Goal: Transaction & Acquisition: Purchase product/service

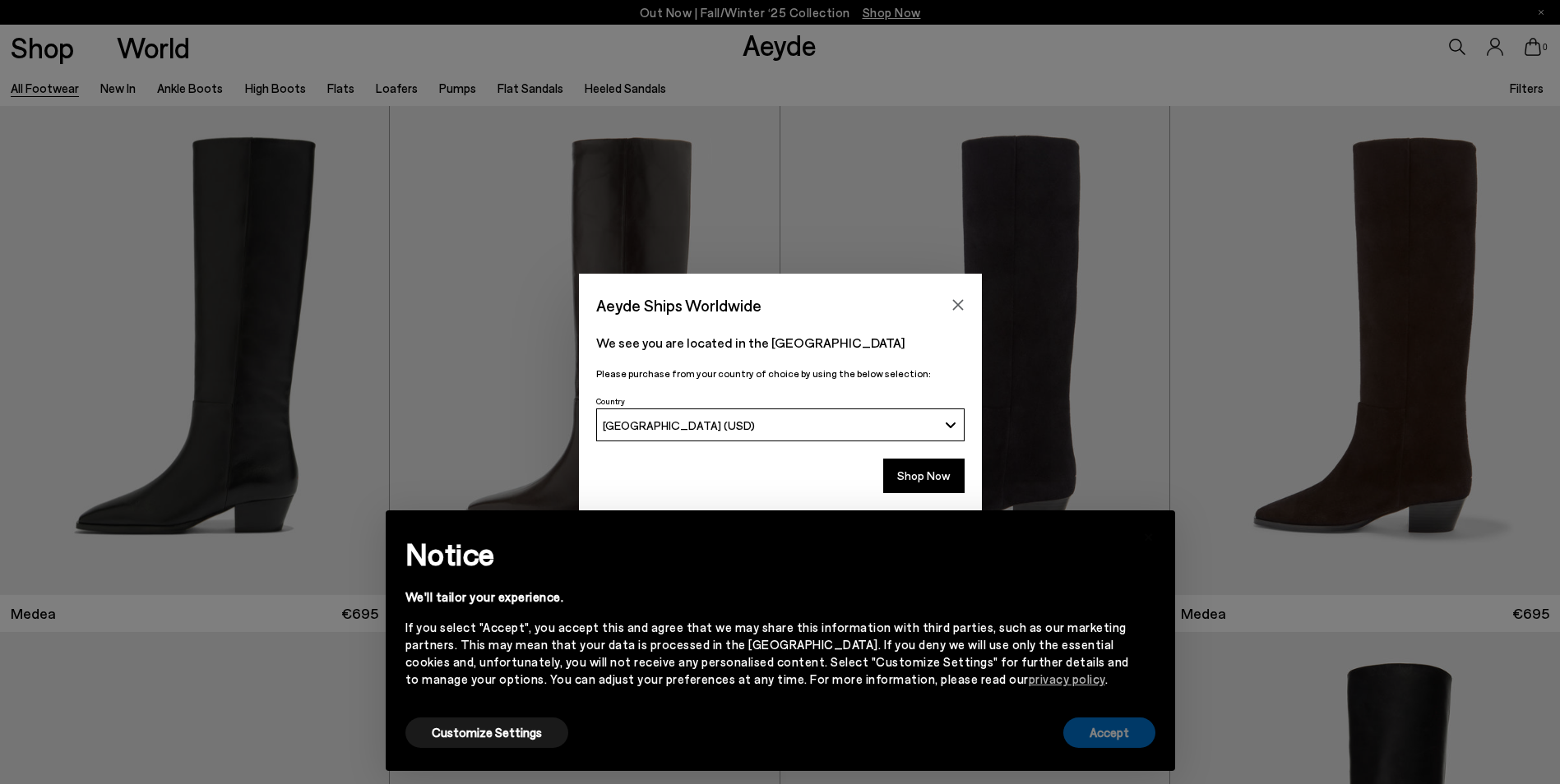
click at [1131, 737] on button "Accept" at bounding box center [1110, 733] width 92 height 31
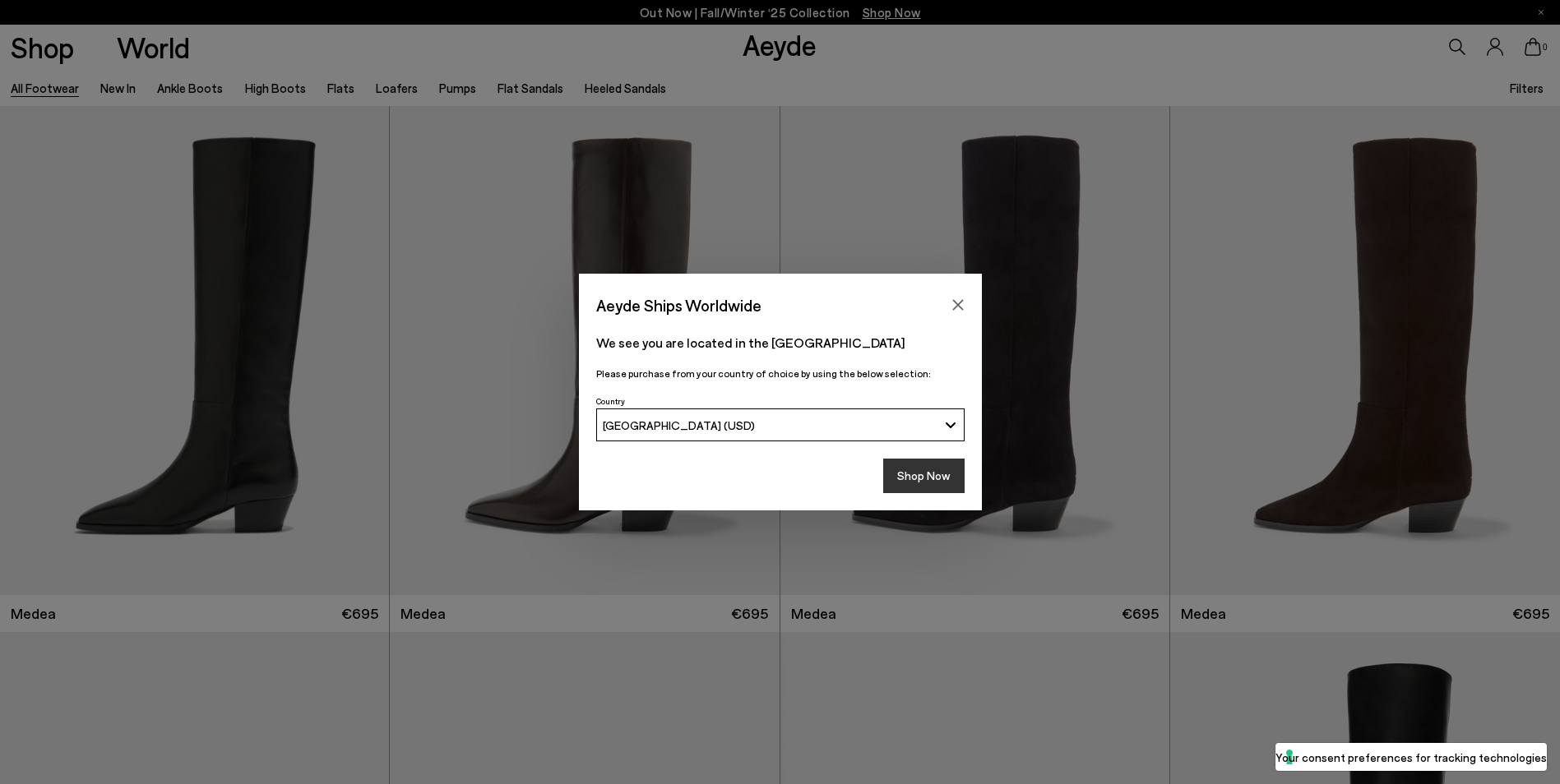
click at [926, 465] on button "Shop Now" at bounding box center [924, 476] width 82 height 35
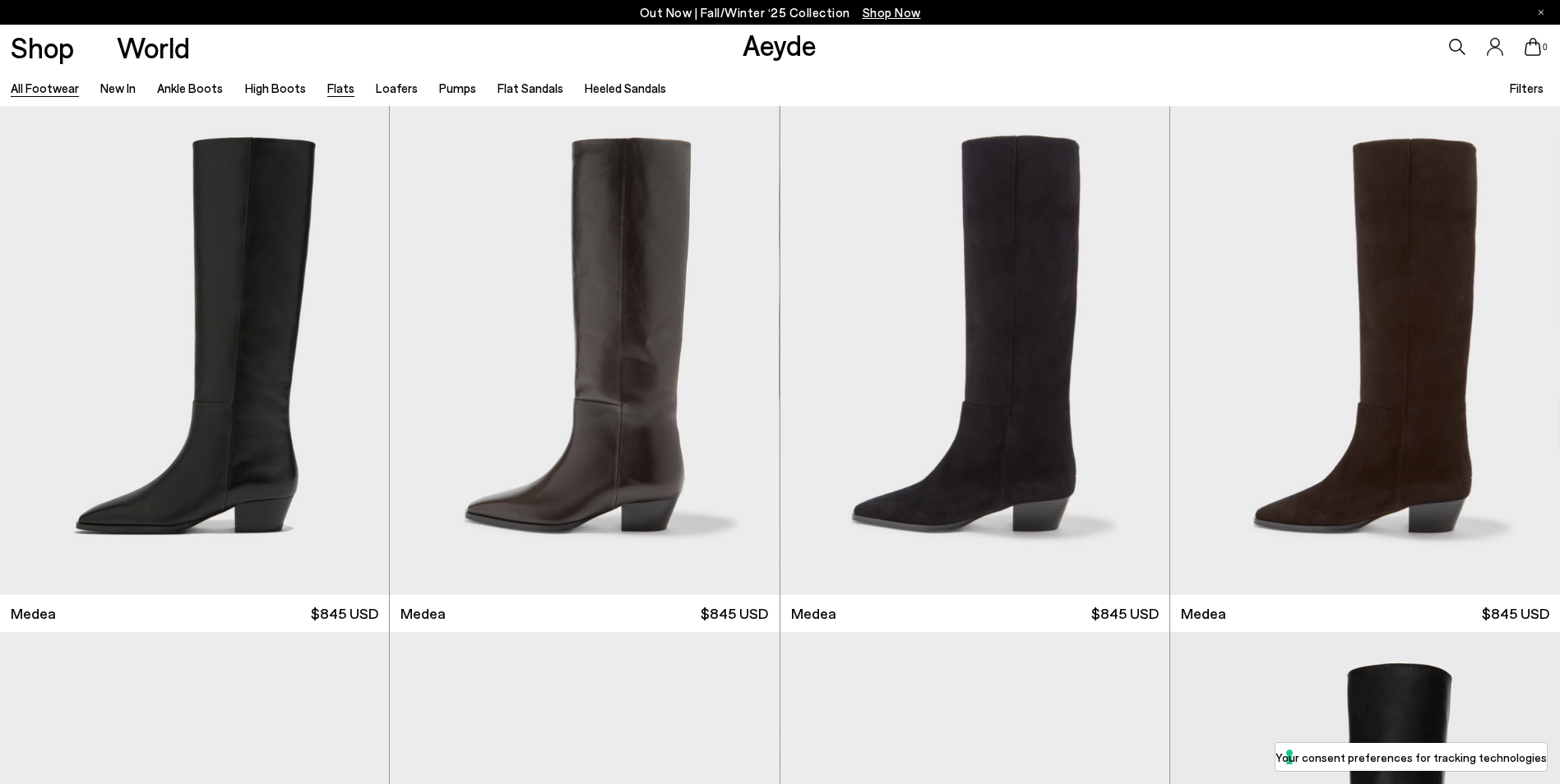
click at [342, 94] on link "Flats" at bounding box center [341, 87] width 27 height 14
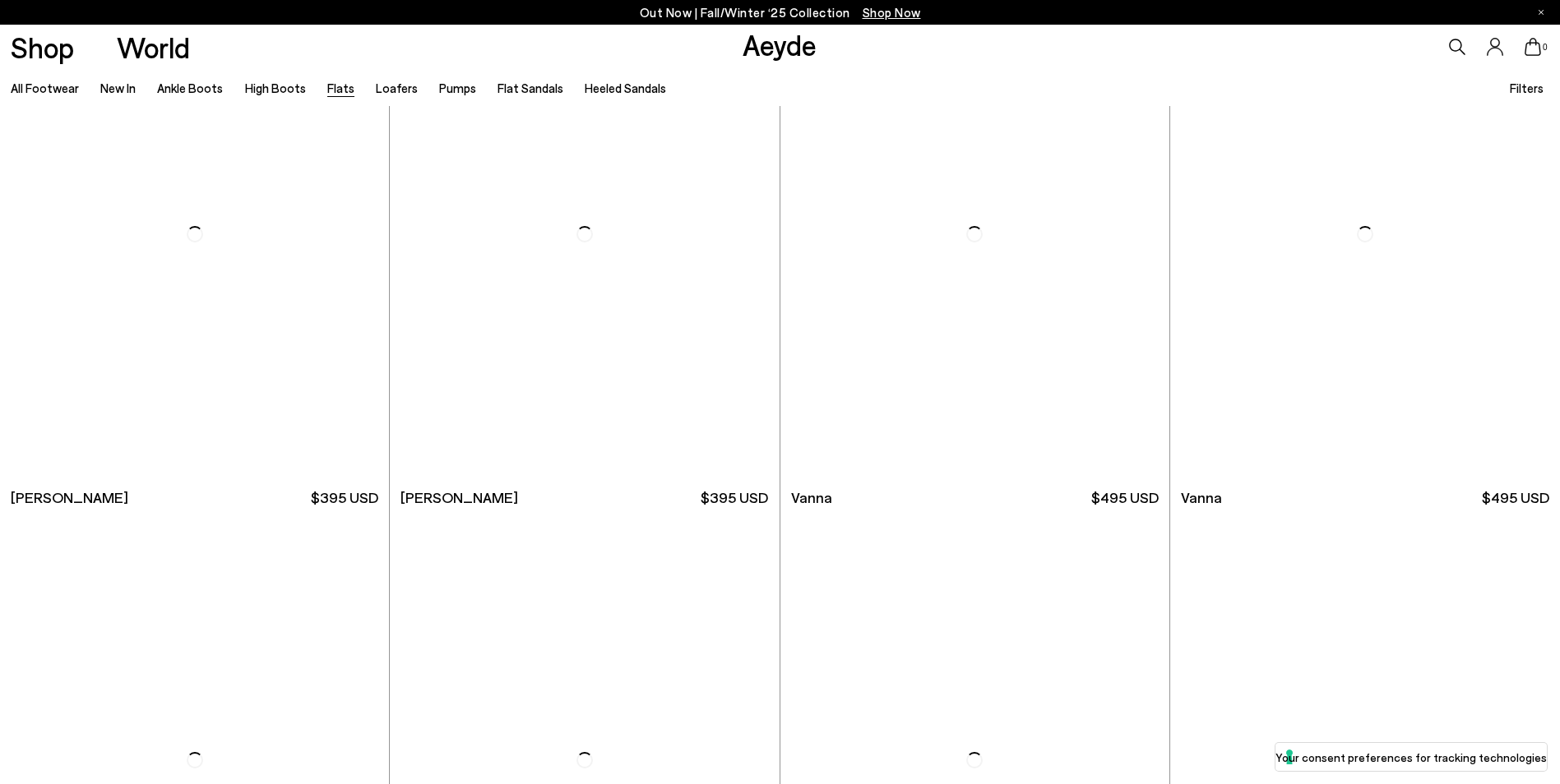
scroll to position [822, 0]
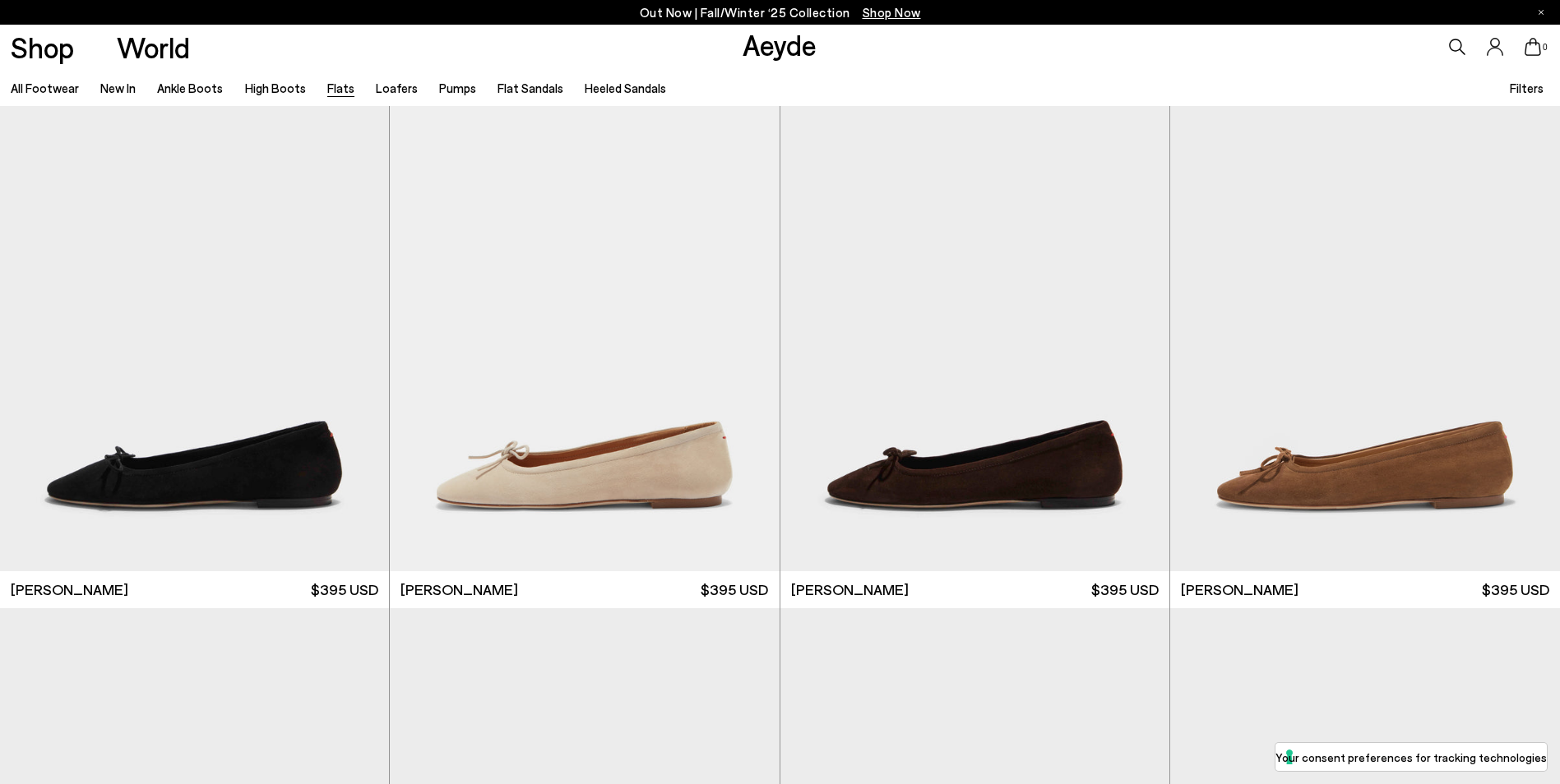
scroll to position [5096, 0]
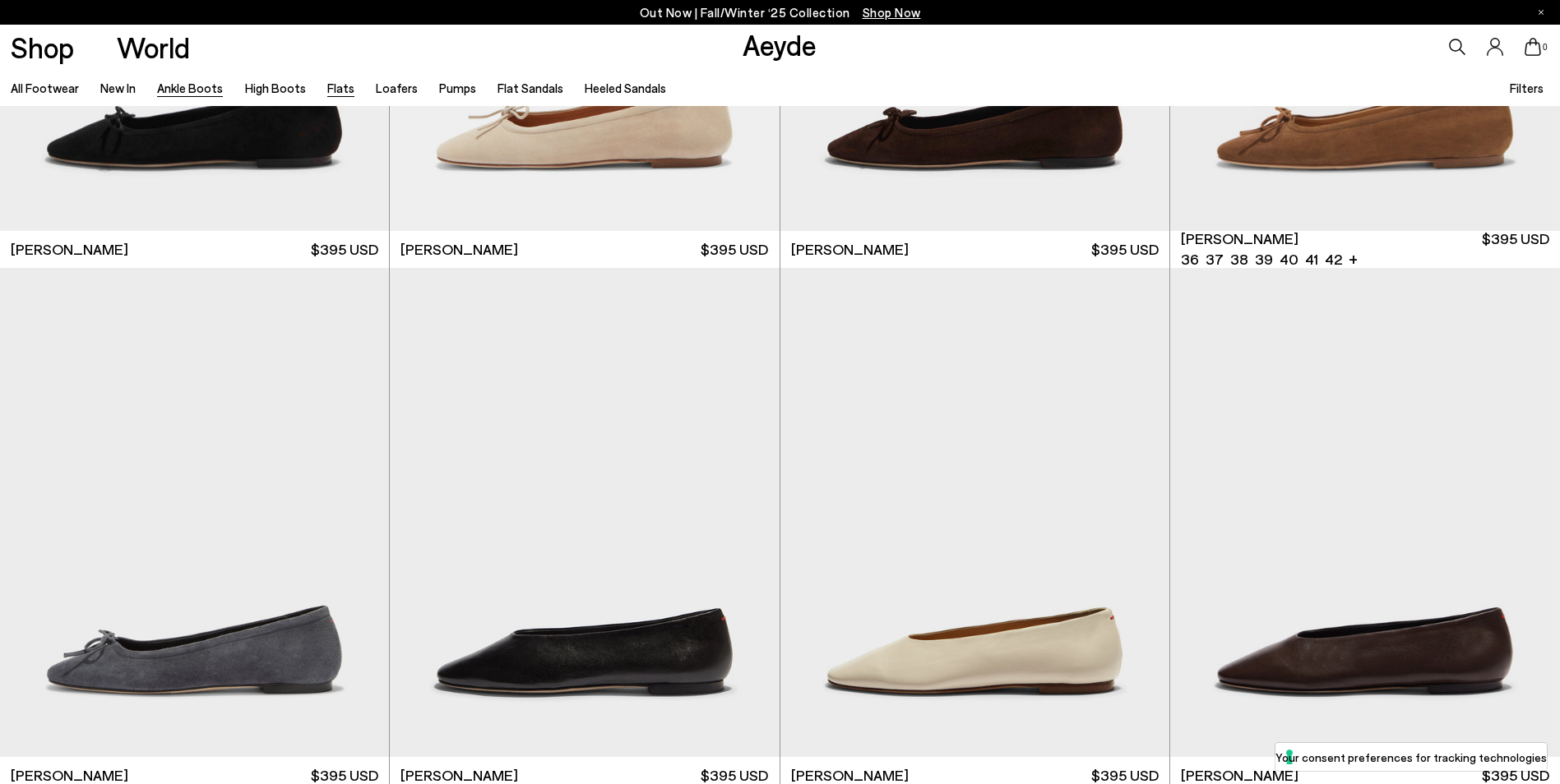
click at [163, 92] on link "Ankle Boots" at bounding box center [190, 87] width 66 height 14
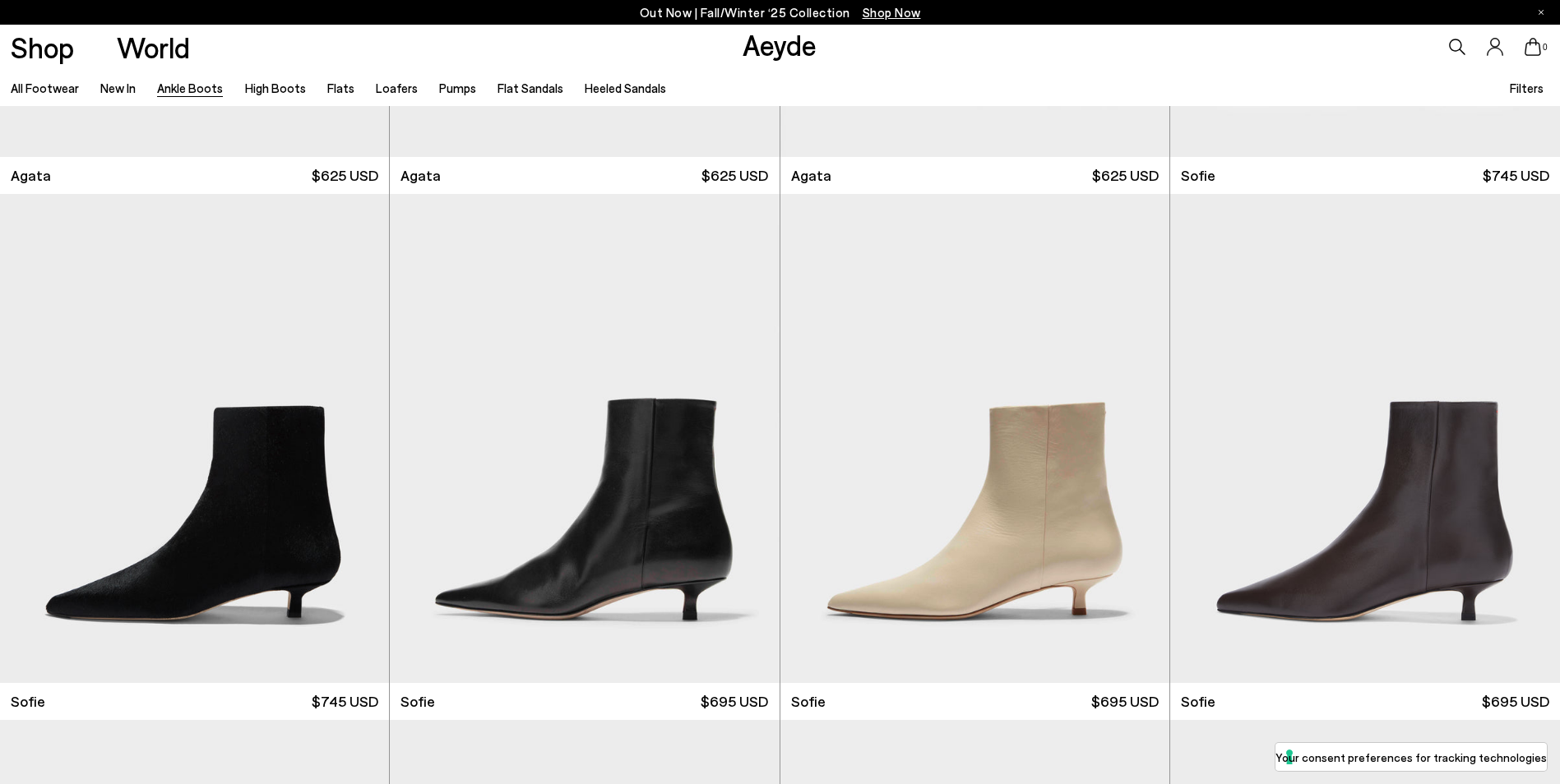
scroll to position [1562, 0]
